Goal: Find specific page/section: Find specific page/section

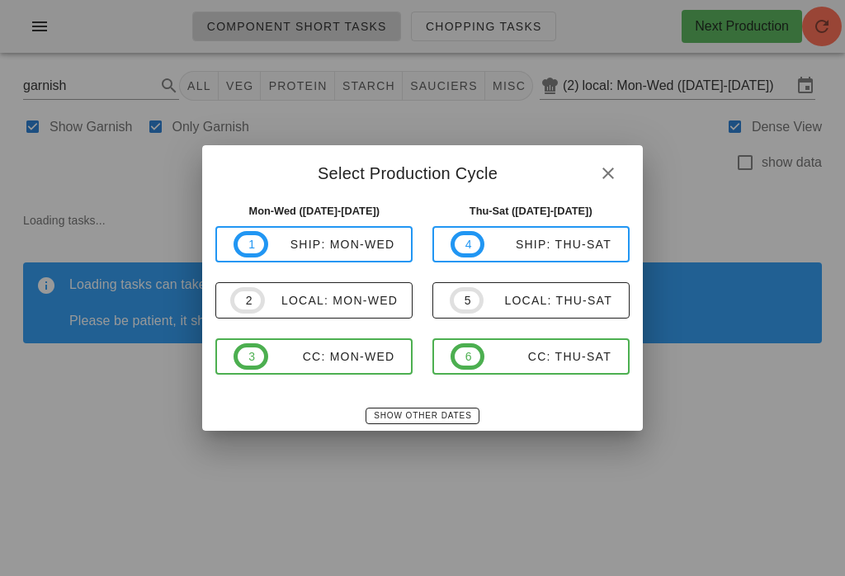
click at [421, 407] on button "Show Other Dates" at bounding box center [421, 415] width 113 height 16
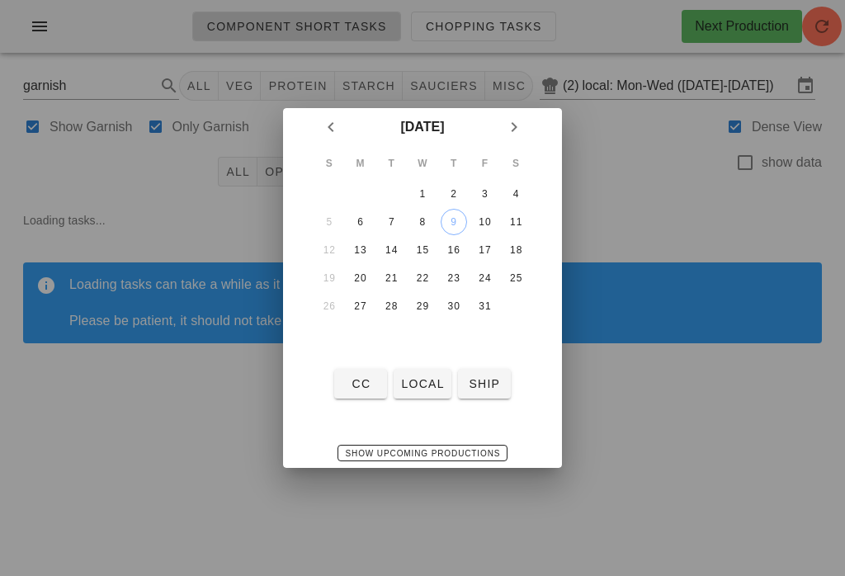
click at [365, 216] on div "6" at bounding box center [360, 222] width 26 height 12
click at [431, 379] on span "local" at bounding box center [422, 383] width 44 height 13
type input "local: Mon-Wed ([DATE]-[DATE])"
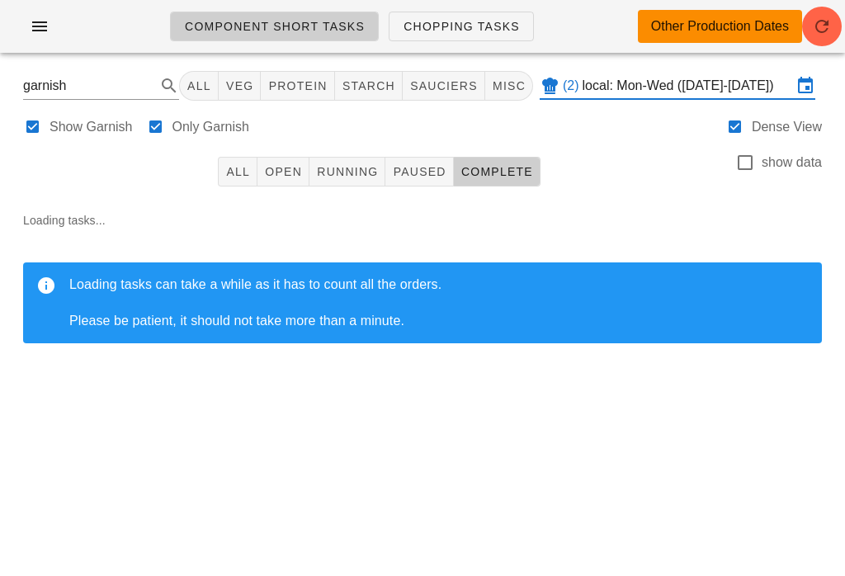
click at [822, 31] on icon "button" at bounding box center [822, 26] width 20 height 20
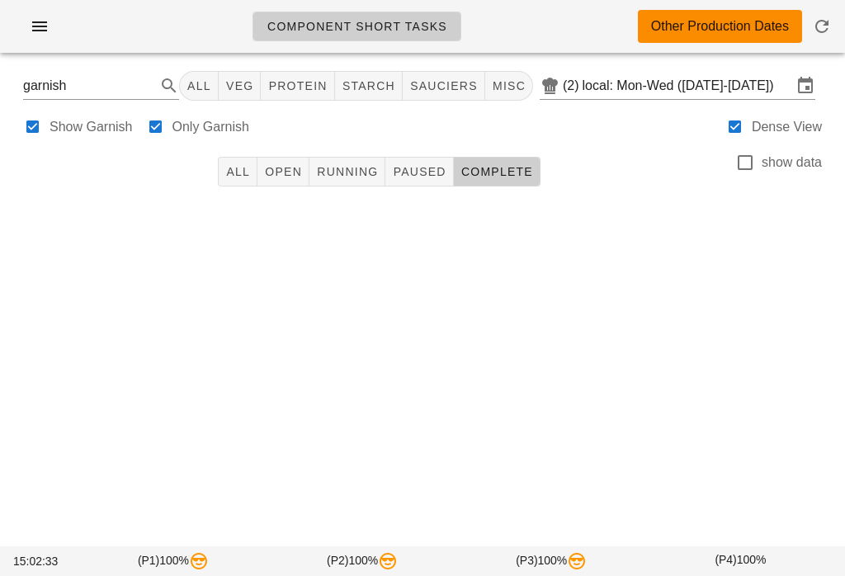
click at [84, 95] on input "garnish" at bounding box center [78, 86] width 110 height 26
type input "g"
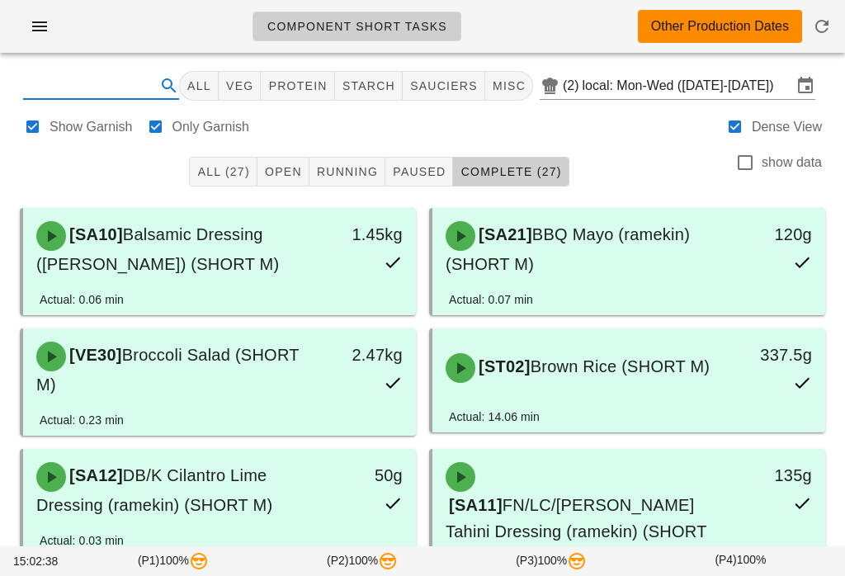
click at [679, 166] on div "All (27) Open Running Paused Complete (27) show data" at bounding box center [422, 171] width 825 height 53
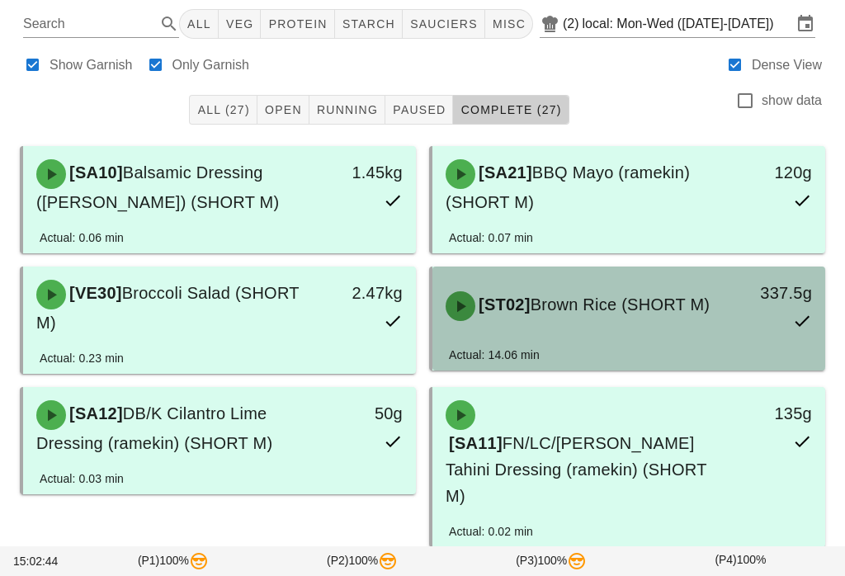
scroll to position [59, 0]
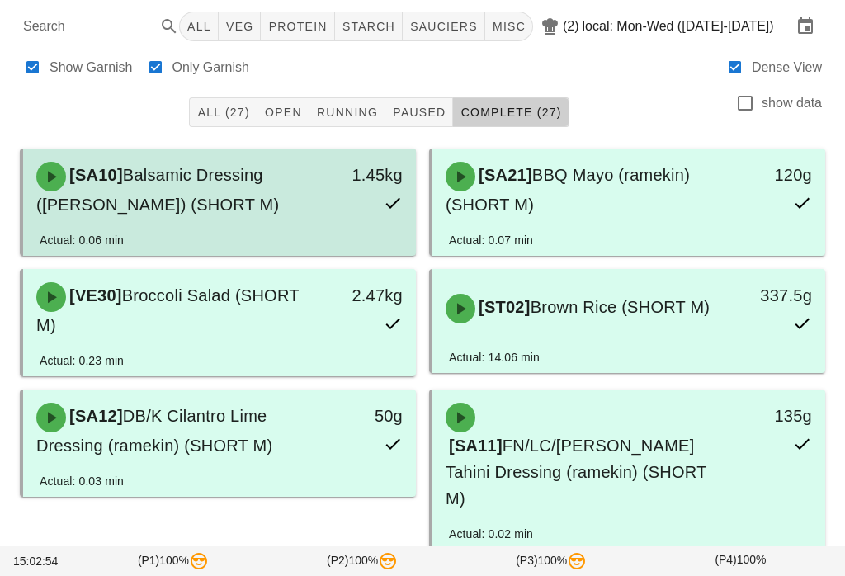
click at [318, 202] on div "1.45kg" at bounding box center [364, 190] width 96 height 76
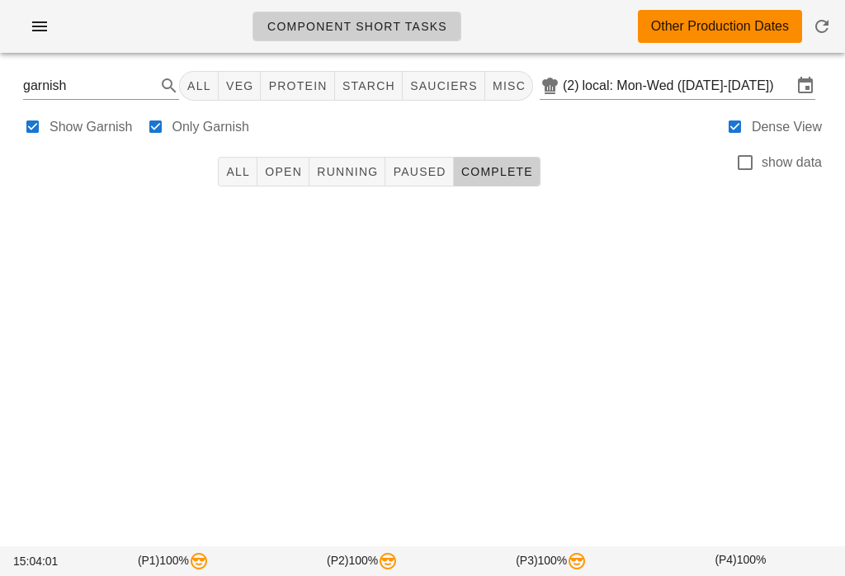
click at [81, 86] on input "garnish" at bounding box center [78, 86] width 110 height 26
type input "g"
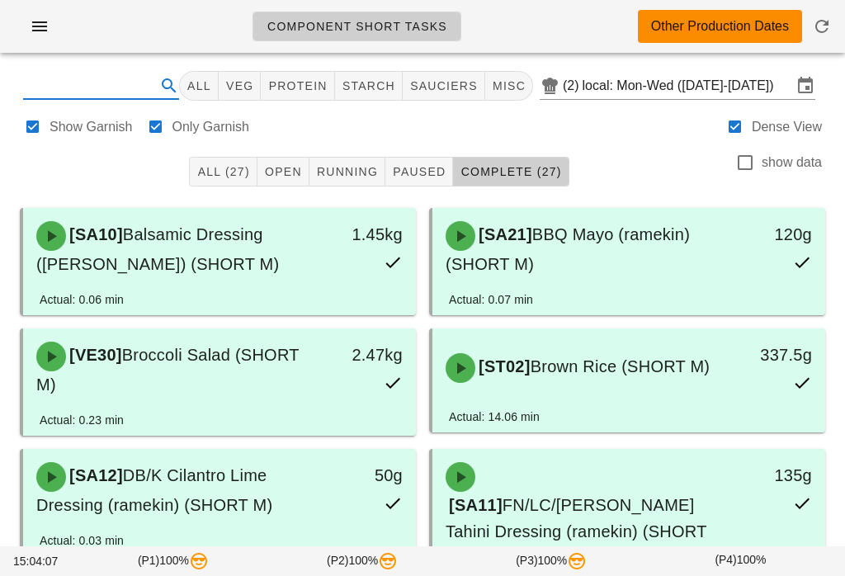
click at [652, 153] on div "All (27) Open Running Paused Complete (27) show data" at bounding box center [422, 171] width 825 height 53
click at [45, 26] on icon "button" at bounding box center [40, 26] width 20 height 20
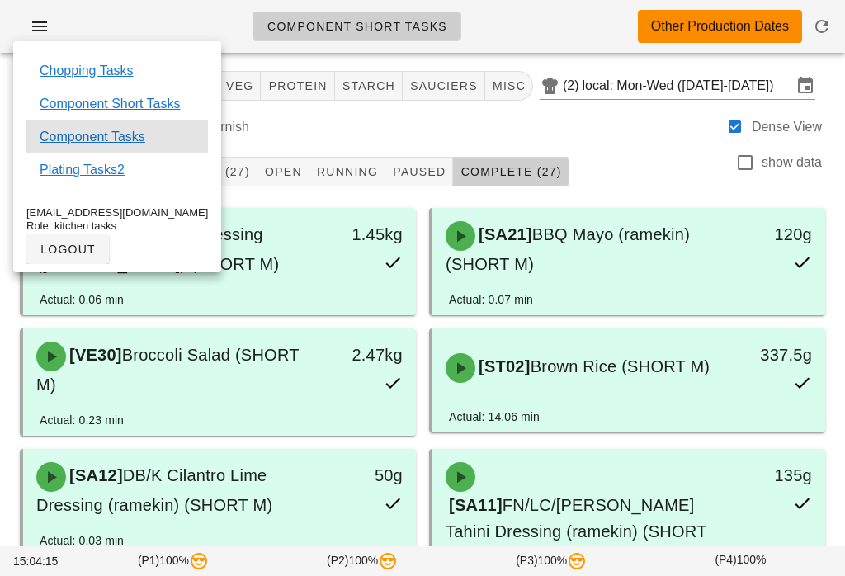
click at [102, 129] on link "Component Tasks" at bounding box center [93, 137] width 106 height 20
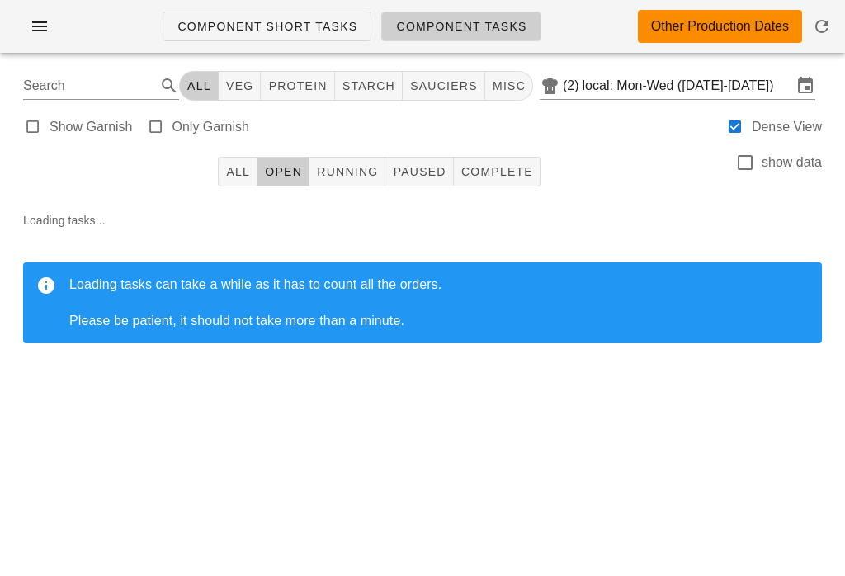
click at [94, 75] on input "Search" at bounding box center [87, 86] width 129 height 26
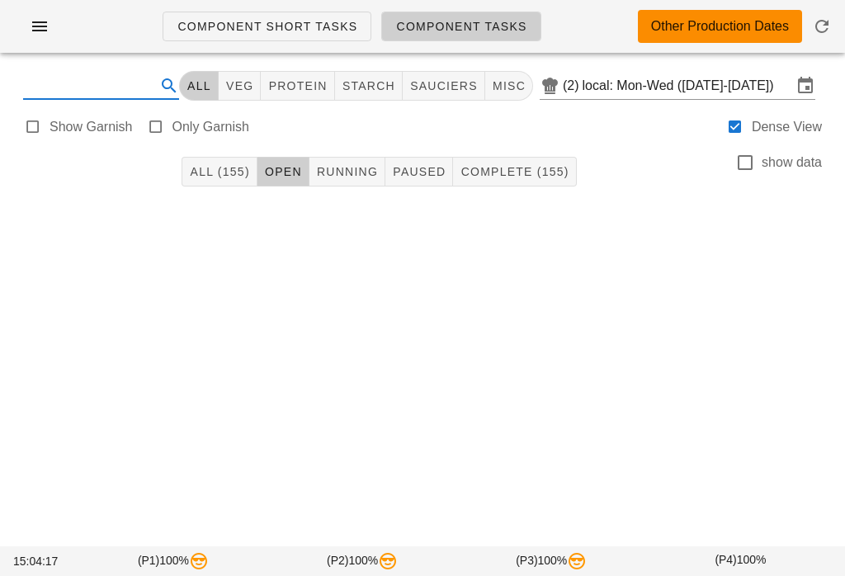
click at [54, 29] on button "button" at bounding box center [39, 27] width 53 height 30
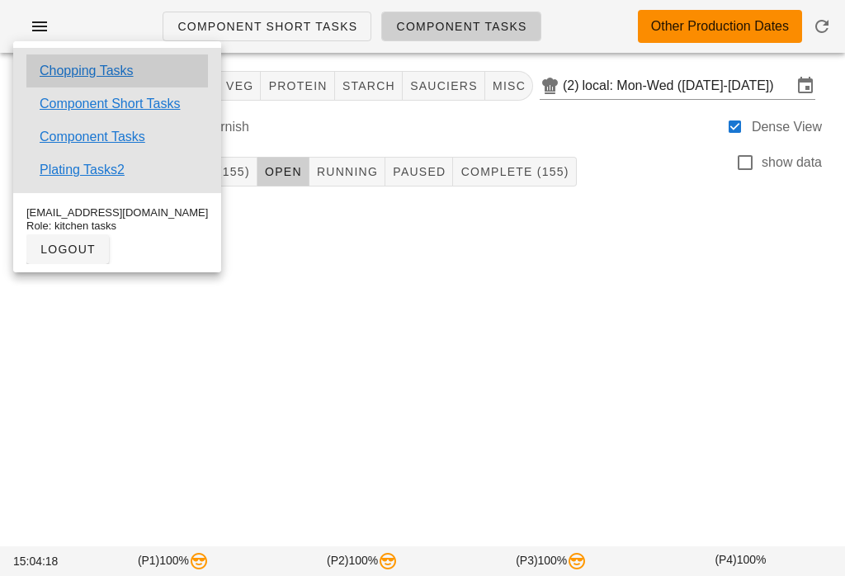
click at [100, 72] on link "Chopping Tasks" at bounding box center [87, 71] width 94 height 20
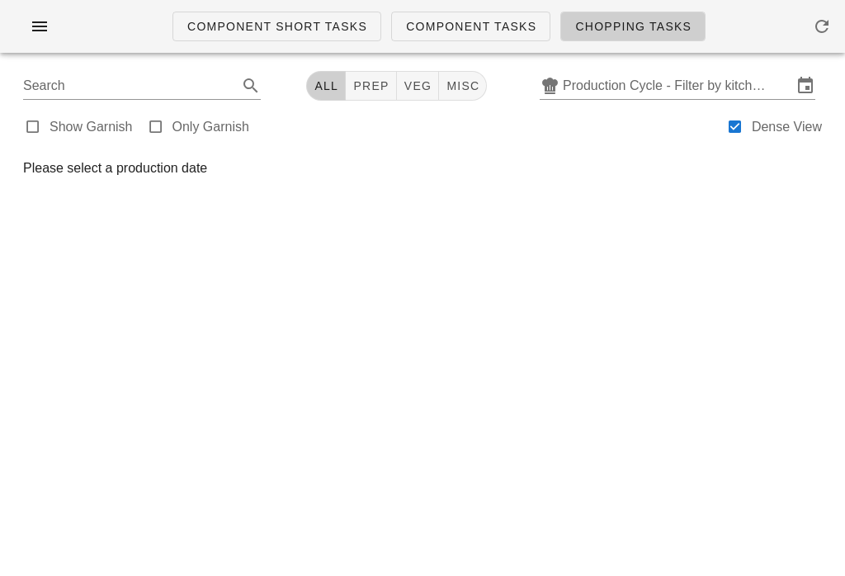
click at [636, 96] on input "Production Cycle - Filter by kitchen production schedules" at bounding box center [676, 86] width 229 height 26
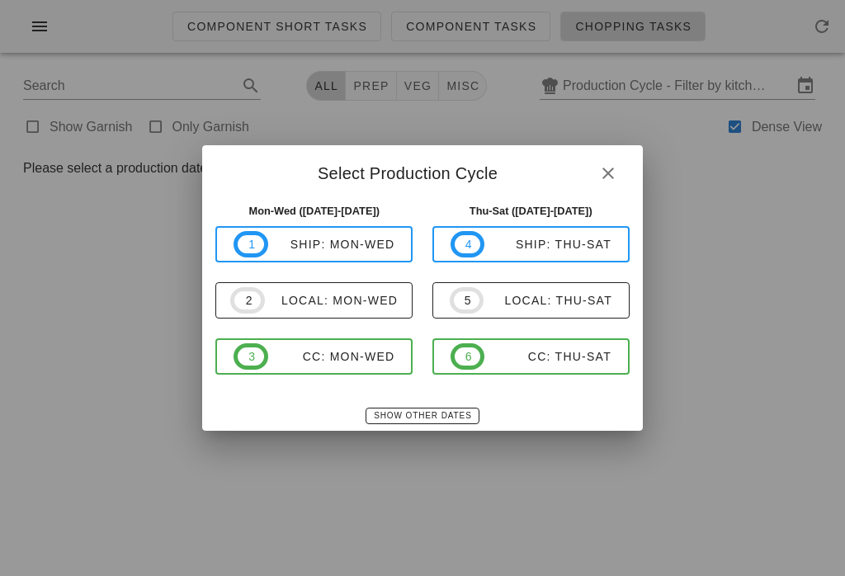
click at [358, 294] on div "local: Mon-Wed" at bounding box center [331, 300] width 133 height 13
type input "local: Mon-Wed ([DATE]-[DATE])"
